Goal: Browse casually

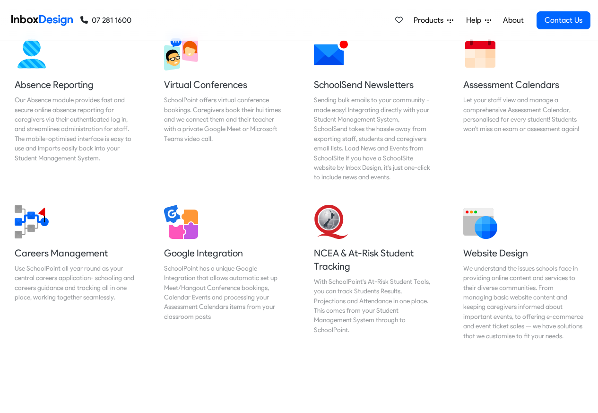
scroll to position [795, 0]
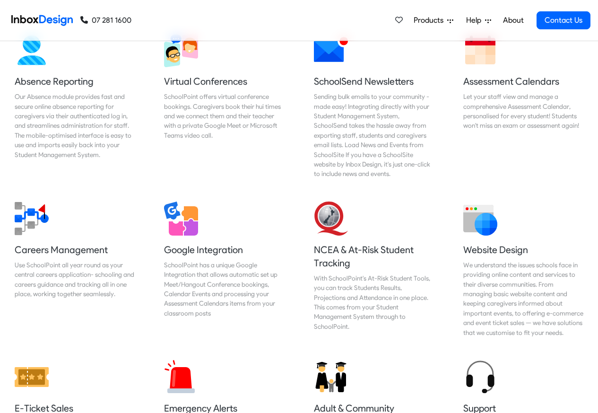
checkbox input "true"
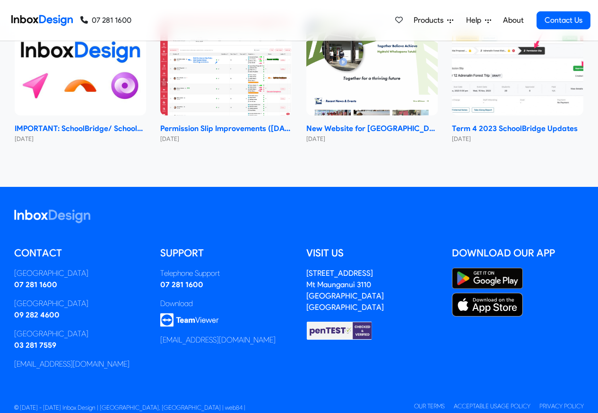
checkbox input "true"
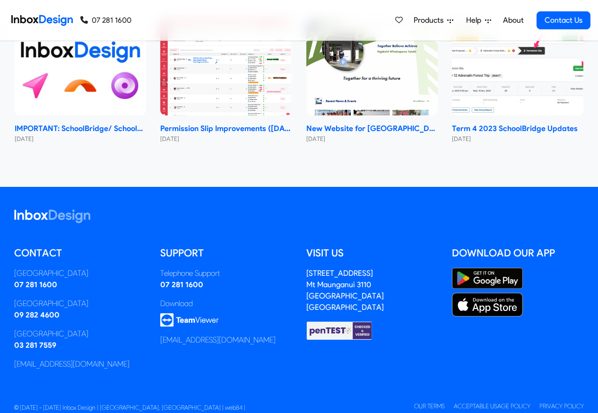
checkbox input "true"
